Goal: Find specific page/section: Find specific page/section

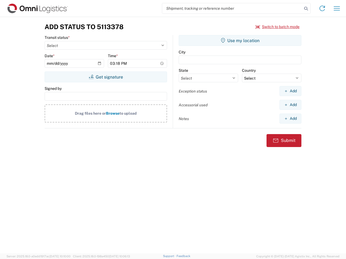
click at [232, 8] on input "search" at bounding box center [232, 8] width 140 height 10
click at [306, 9] on icon at bounding box center [306, 9] width 8 height 8
click at [322, 8] on icon at bounding box center [322, 8] width 9 height 9
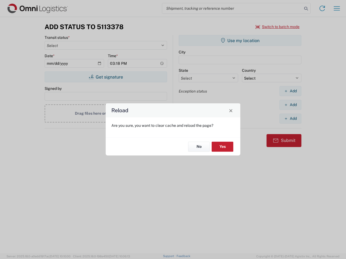
click at [277, 27] on div "Reload Are you sure, you want to clear cache and reload the page? No Yes" at bounding box center [173, 129] width 346 height 259
click at [106, 77] on div "Reload Are you sure, you want to clear cache and reload the page? No Yes" at bounding box center [173, 129] width 346 height 259
click at [240, 41] on div "Reload Are you sure, you want to clear cache and reload the page? No Yes" at bounding box center [173, 129] width 346 height 259
click at [290, 91] on div "Reload Are you sure, you want to clear cache and reload the page? No Yes" at bounding box center [173, 129] width 346 height 259
click at [290, 105] on div "Reload Are you sure, you want to clear cache and reload the page? No Yes" at bounding box center [173, 129] width 346 height 259
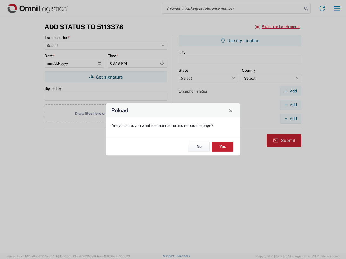
click at [290, 119] on div "Reload Are you sure, you want to clear cache and reload the page? No Yes" at bounding box center [173, 129] width 346 height 259
